Goal: Information Seeking & Learning: Find specific fact

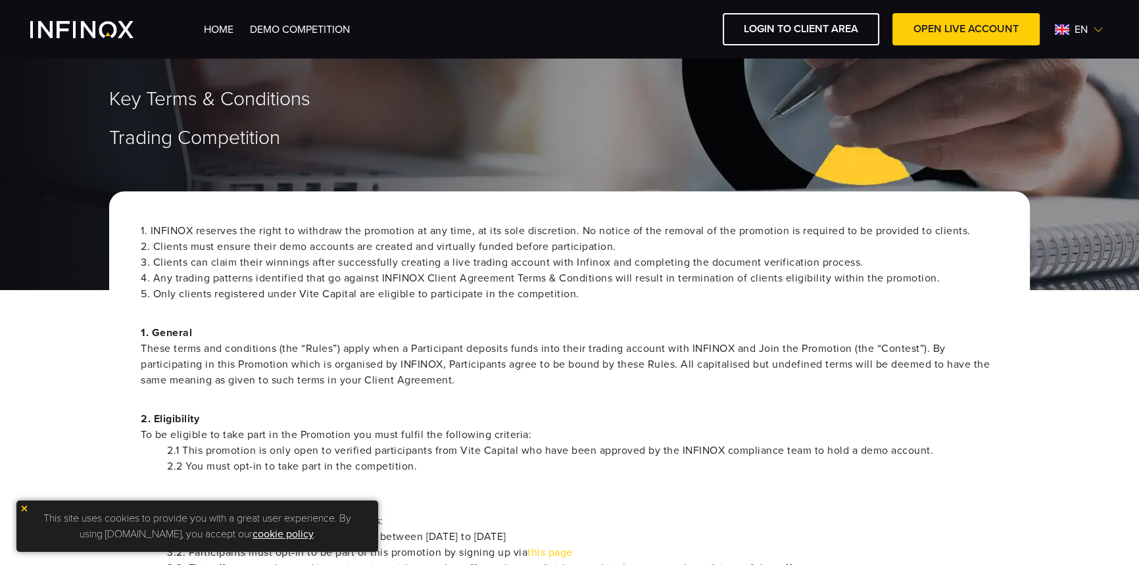
scroll to position [359, 0]
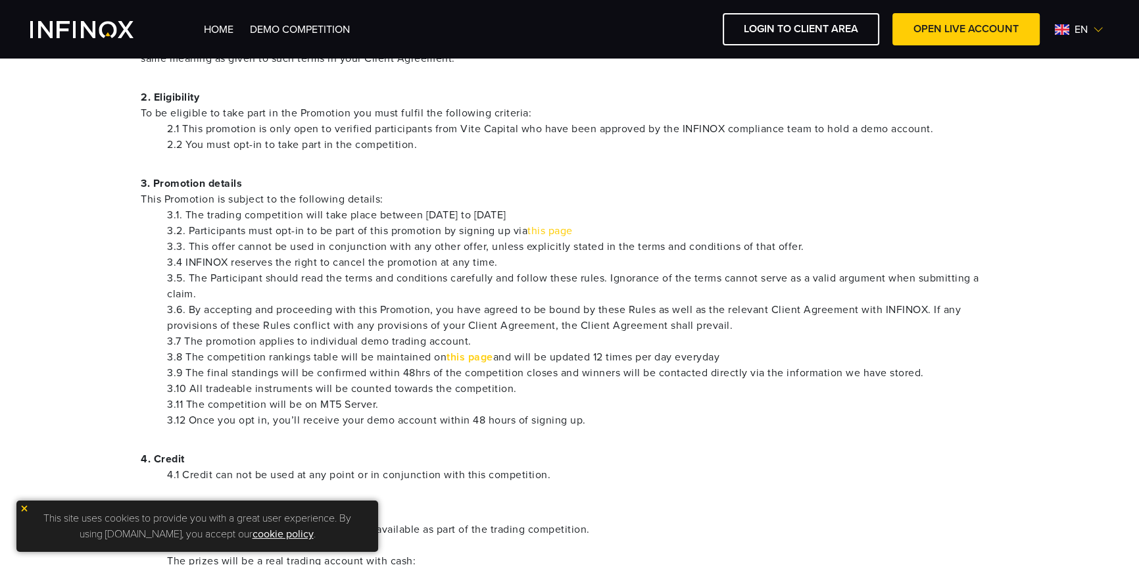
click at [461, 356] on strong "this page" at bounding box center [470, 357] width 47 height 13
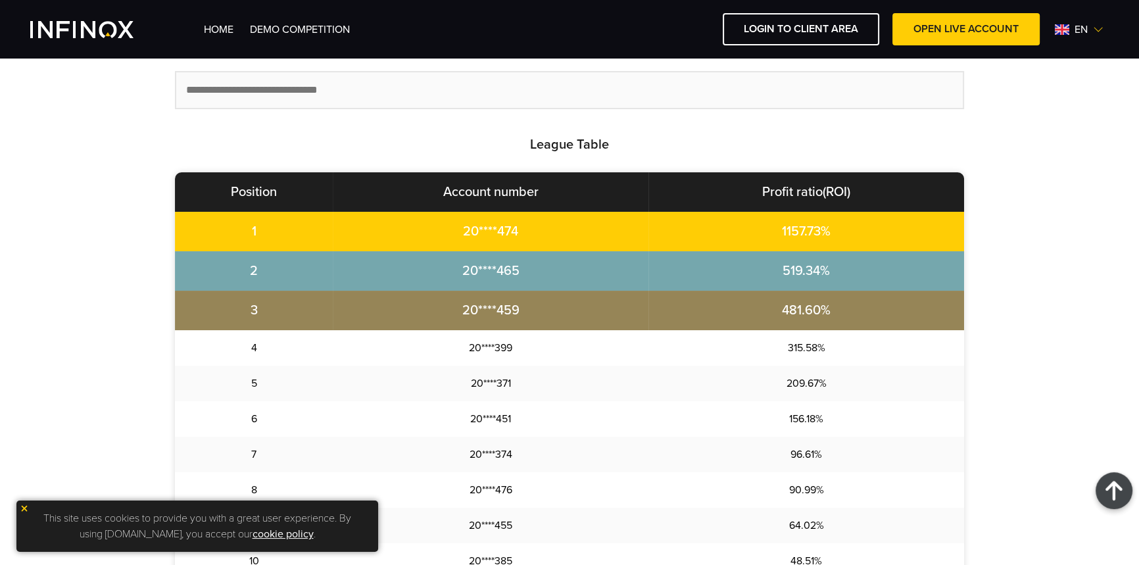
scroll to position [418, 0]
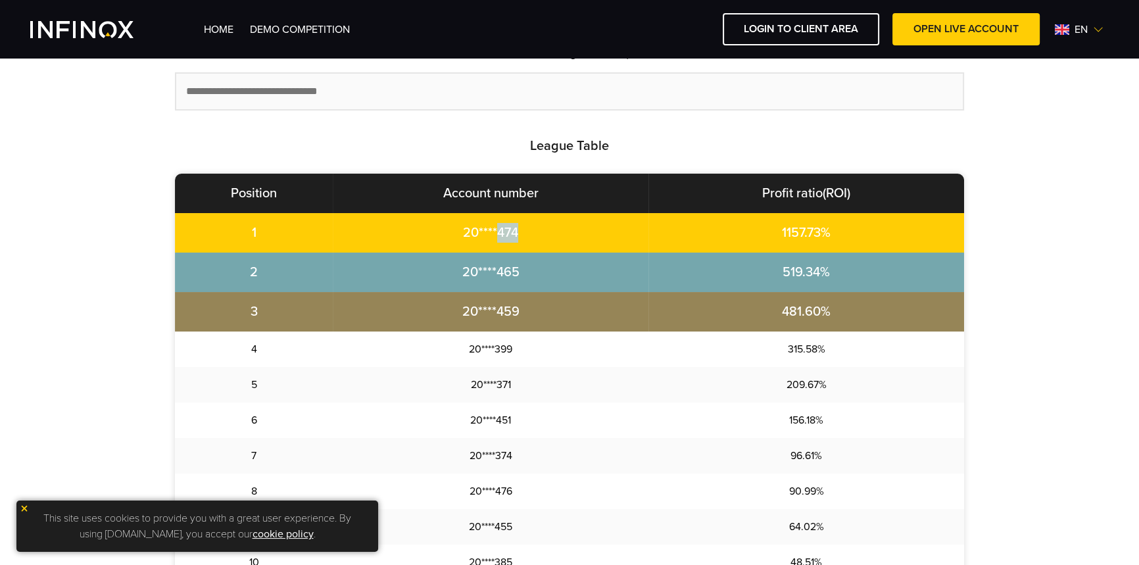
copy td "474"
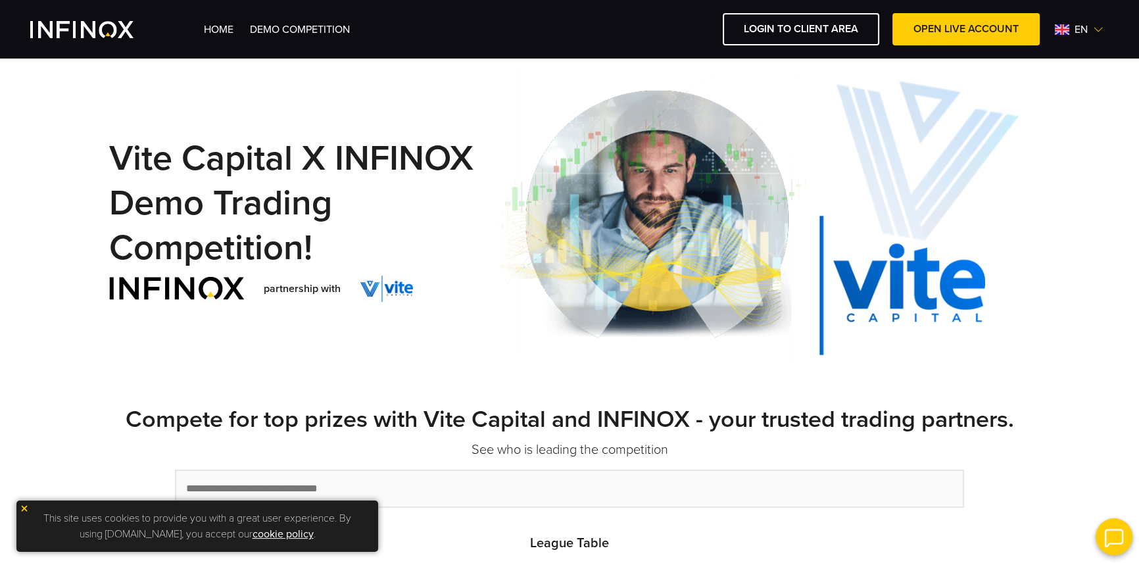
scroll to position [0, 0]
